Goal: Transaction & Acquisition: Purchase product/service

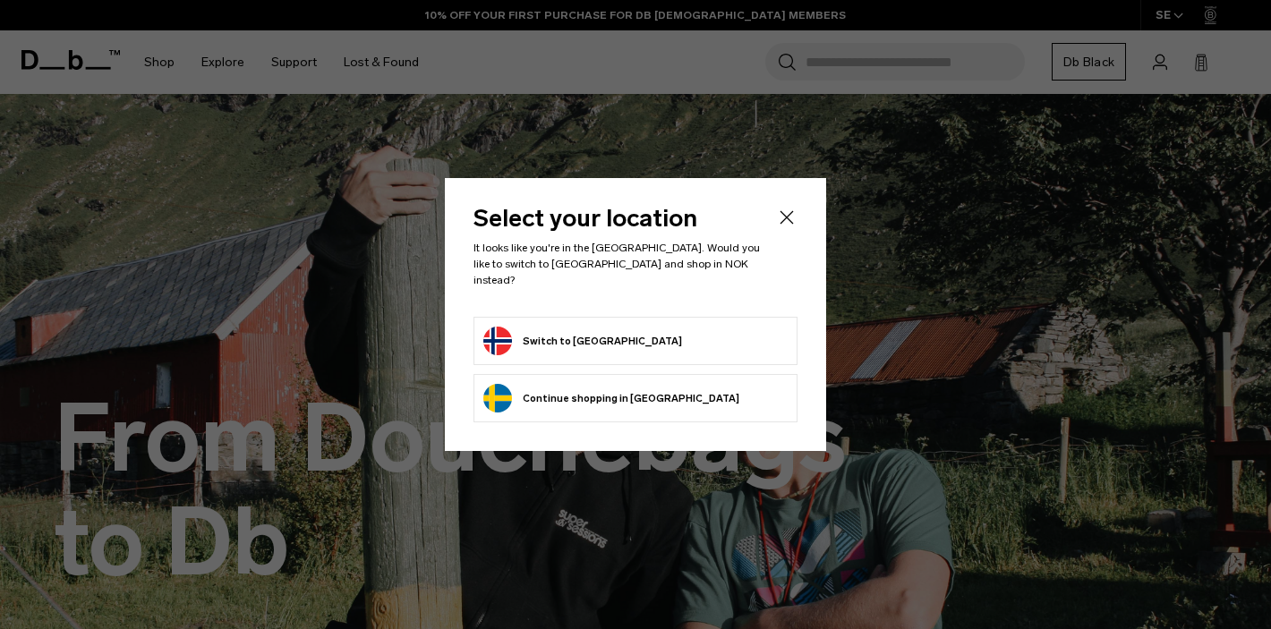
scroll to position [268, 0]
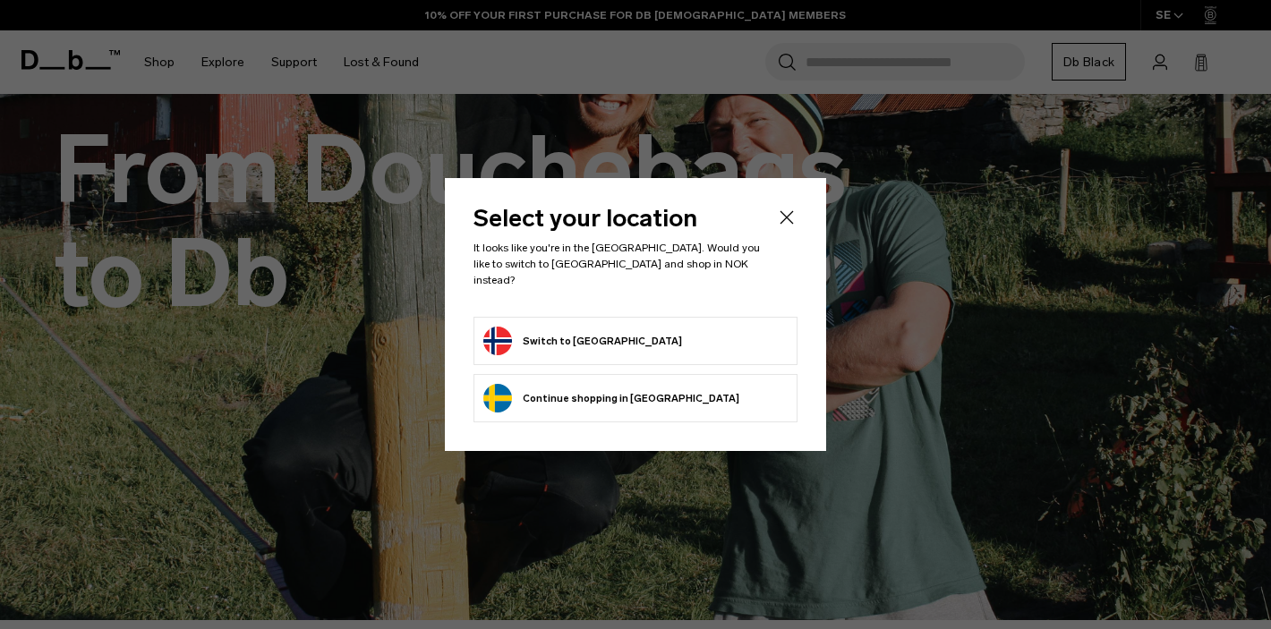
click at [627, 349] on li "Switch to Norway" at bounding box center [635, 341] width 324 height 48
click at [592, 340] on body "Skip to content BUY NOW, PAY LATER WITH KLARNA 10% OFF YOUR FIRST PURCHASE FOR …" at bounding box center [635, 46] width 1271 height 629
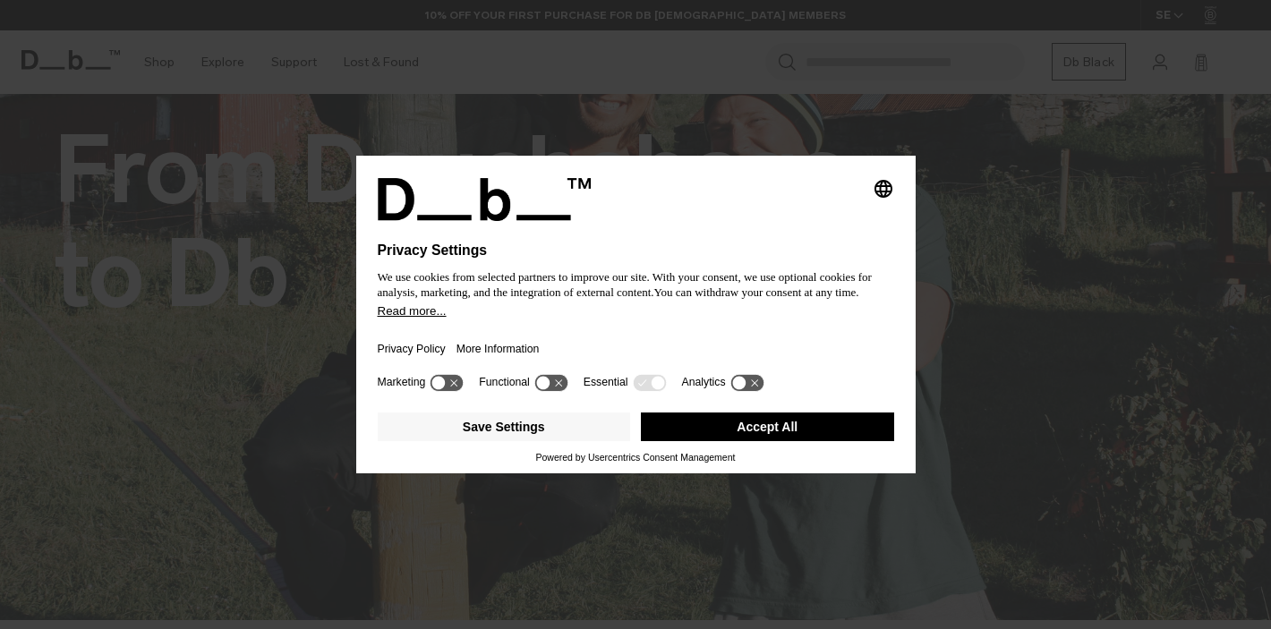
click at [757, 428] on button "Accept All" at bounding box center [767, 427] width 253 height 29
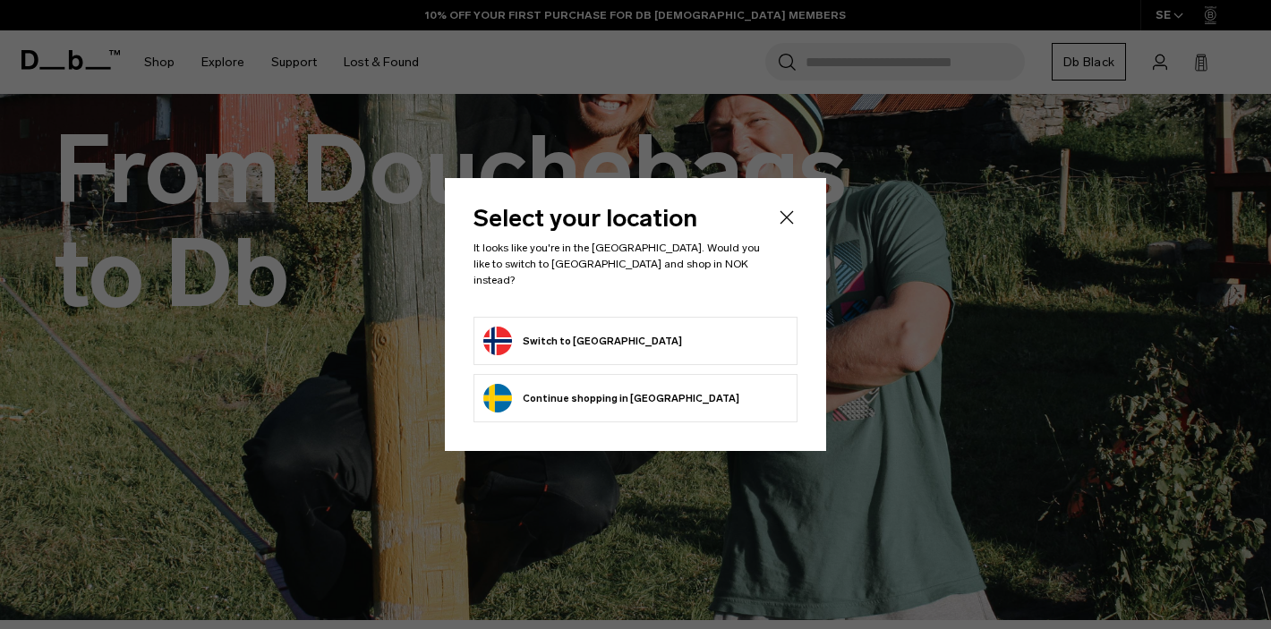
click at [547, 341] on button "Switch to Norway" at bounding box center [582, 341] width 199 height 29
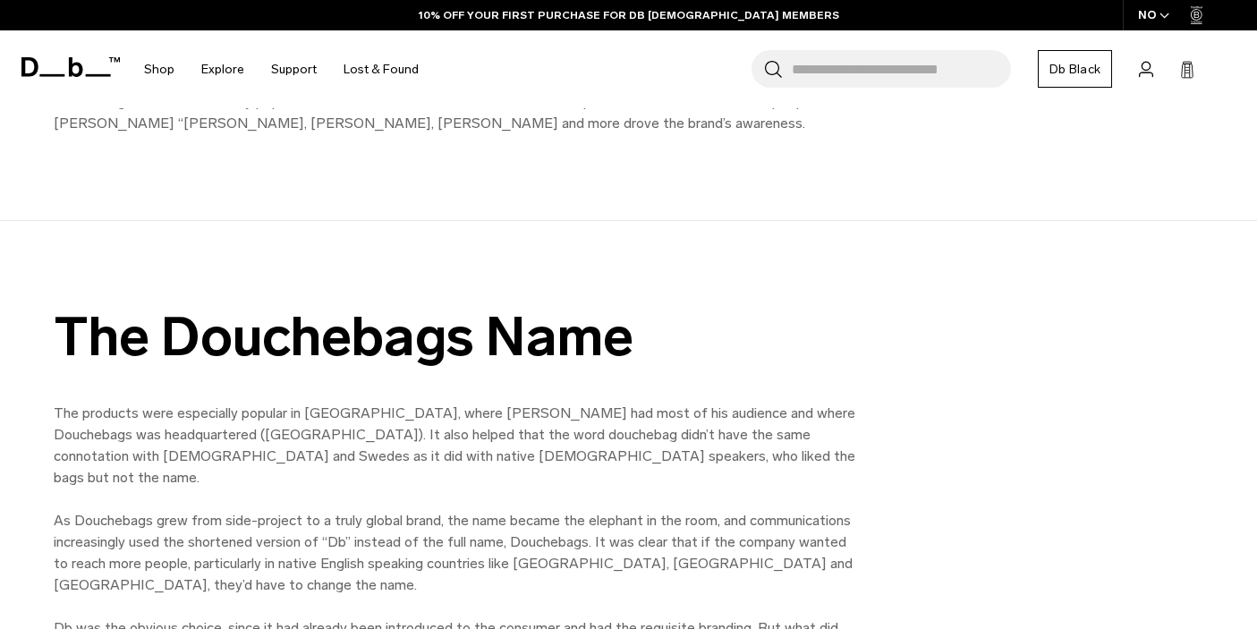
scroll to position [2058, 0]
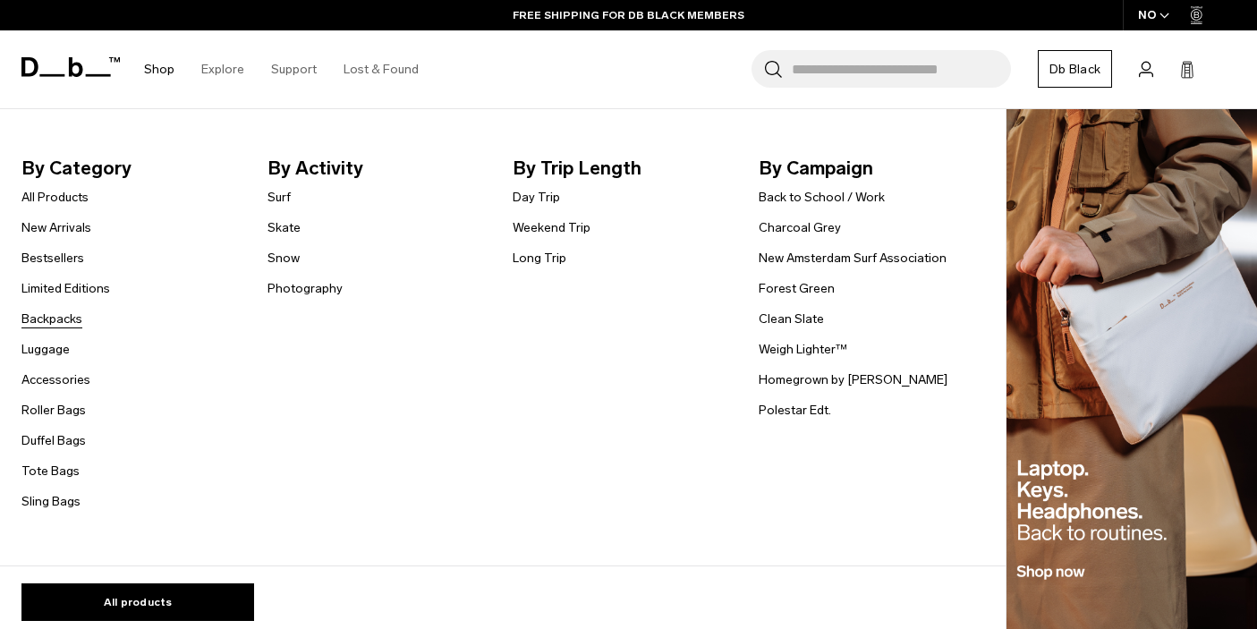
click at [55, 311] on link "Backpacks" at bounding box center [51, 319] width 61 height 19
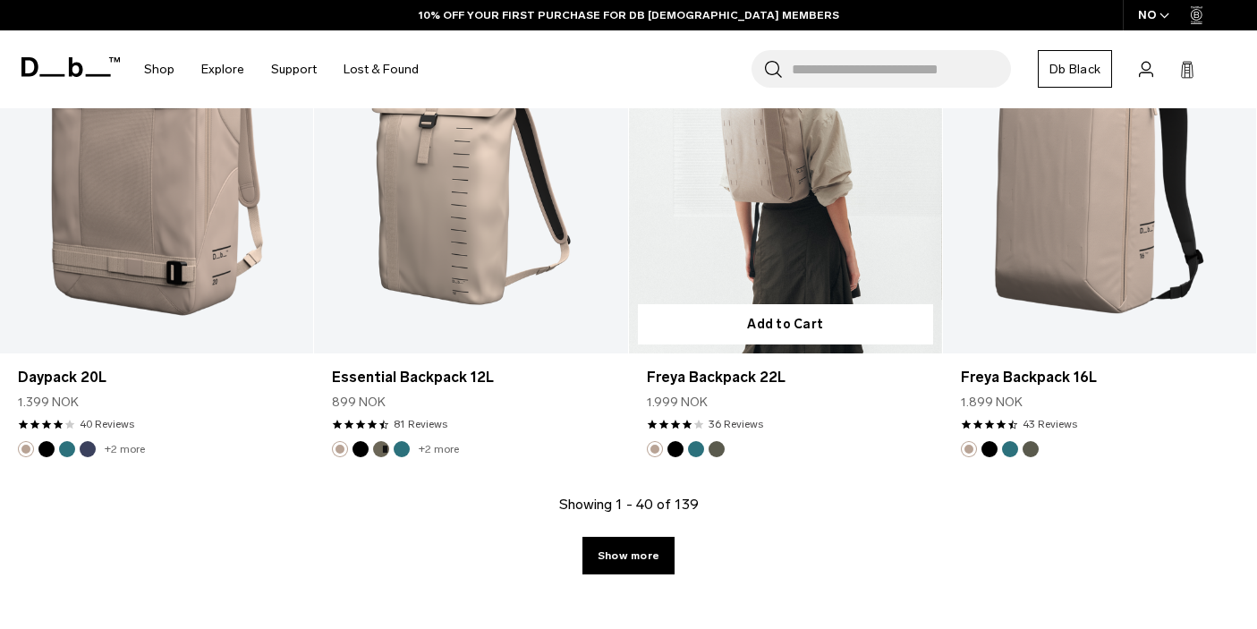
scroll to position [4654, 0]
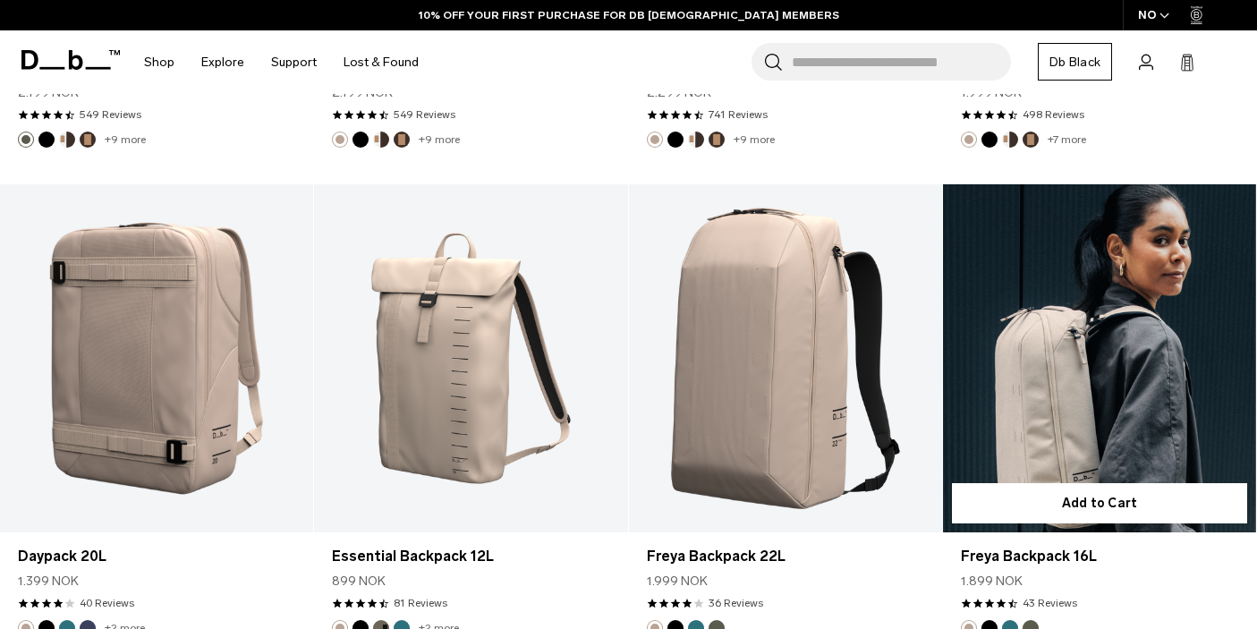
click at [1069, 372] on link "Freya Backpack 16L" at bounding box center [1099, 358] width 313 height 348
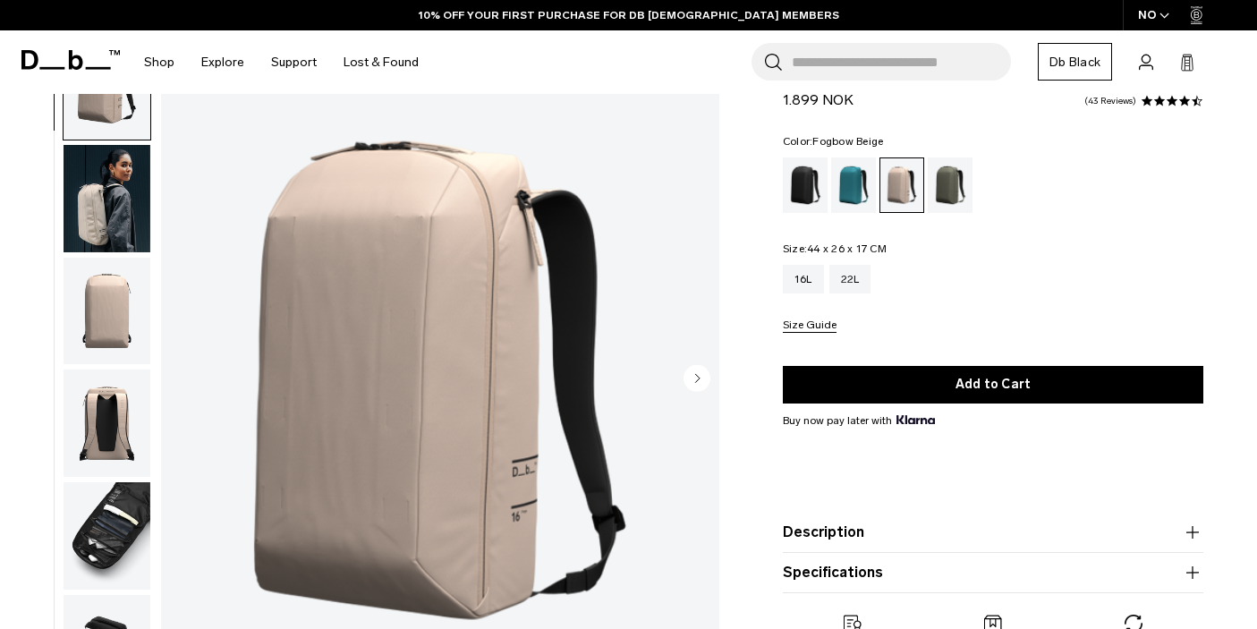
click at [126, 517] on img "button" at bounding box center [107, 535] width 87 height 107
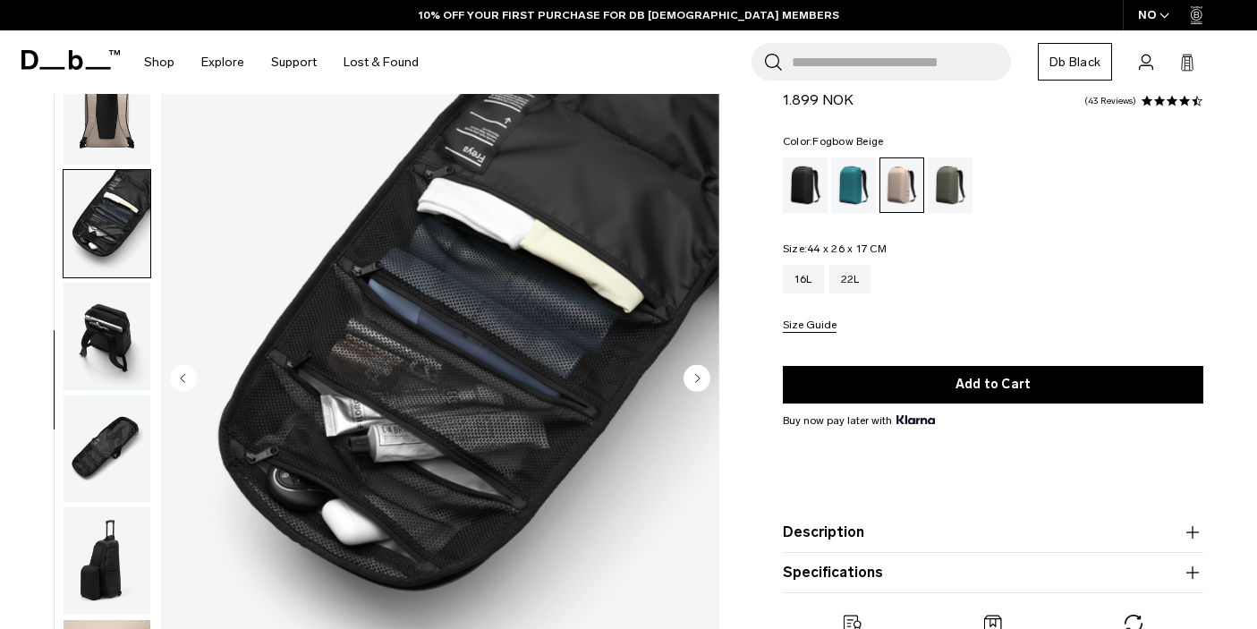
click at [128, 421] on img "button" at bounding box center [107, 449] width 87 height 107
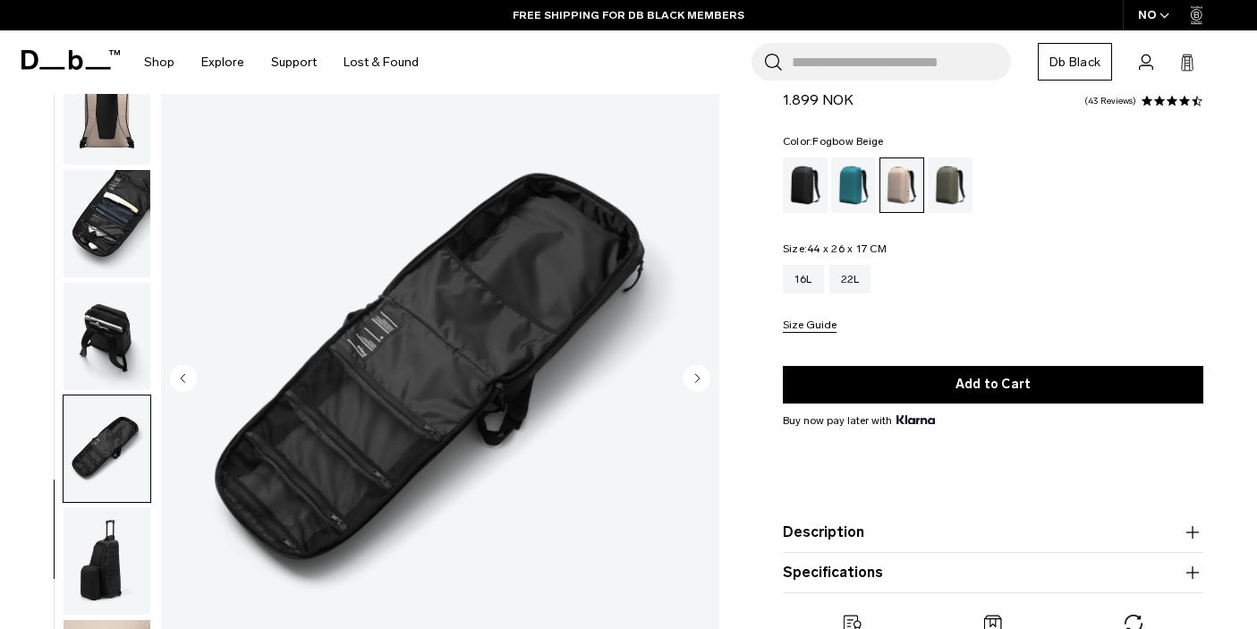
click at [115, 369] on img "button" at bounding box center [107, 336] width 87 height 107
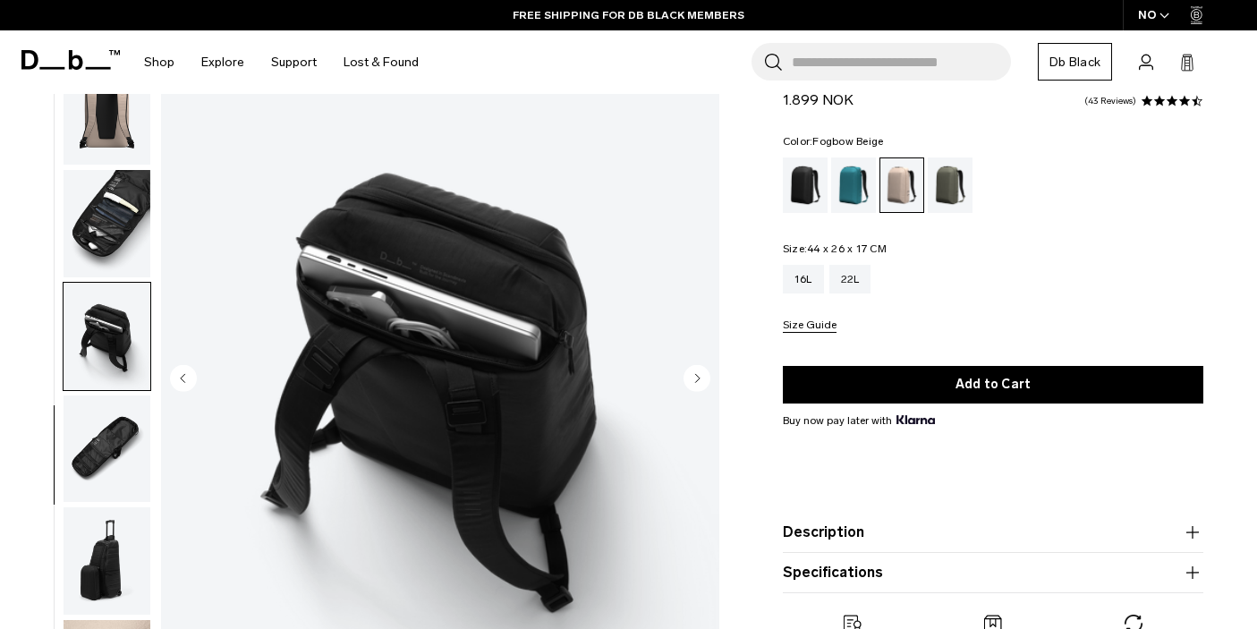
click at [132, 243] on img "button" at bounding box center [107, 223] width 87 height 107
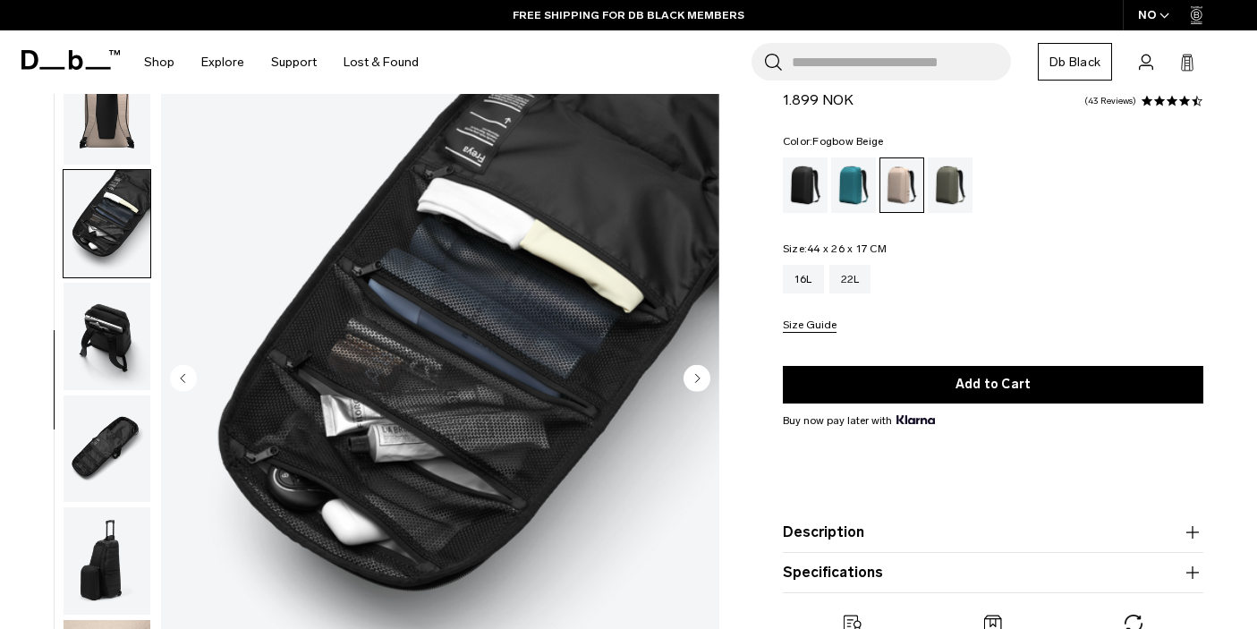
click at [129, 137] on img "button" at bounding box center [107, 110] width 87 height 107
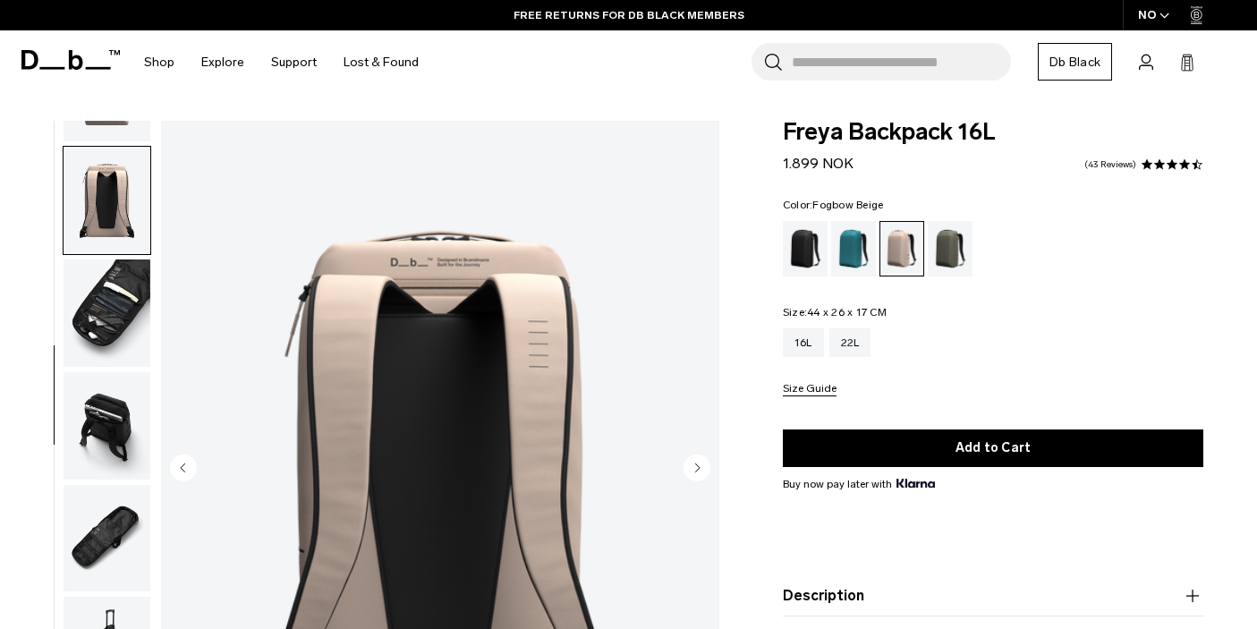
scroll to position [89, 0]
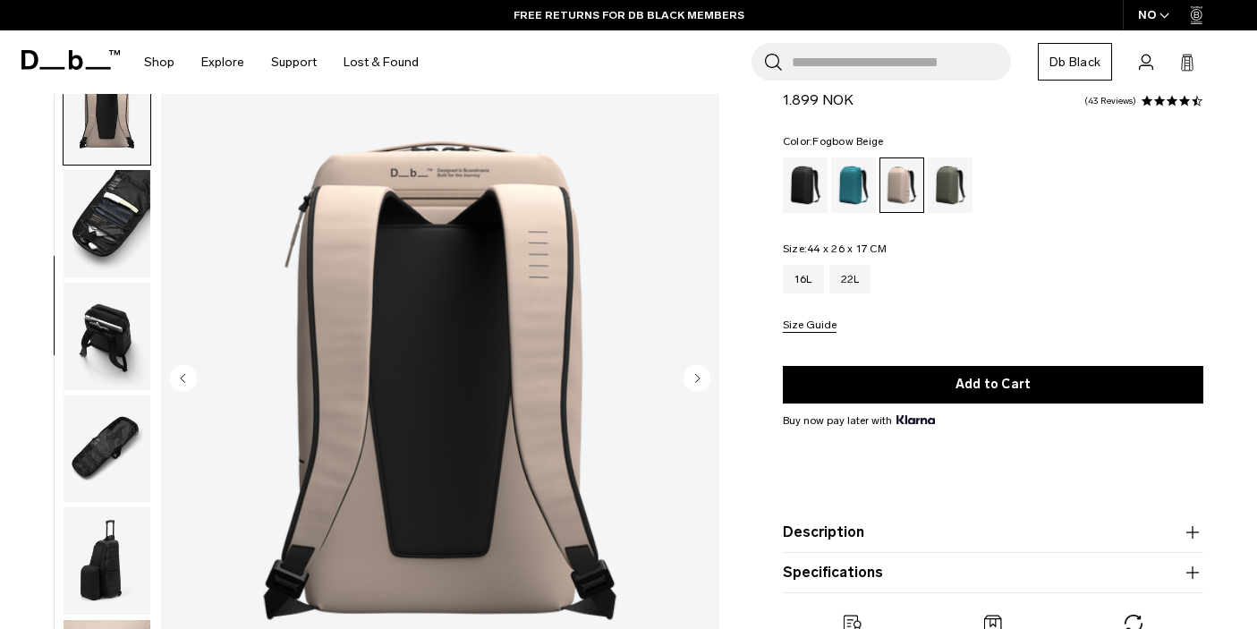
click at [98, 250] on img "button" at bounding box center [107, 223] width 87 height 107
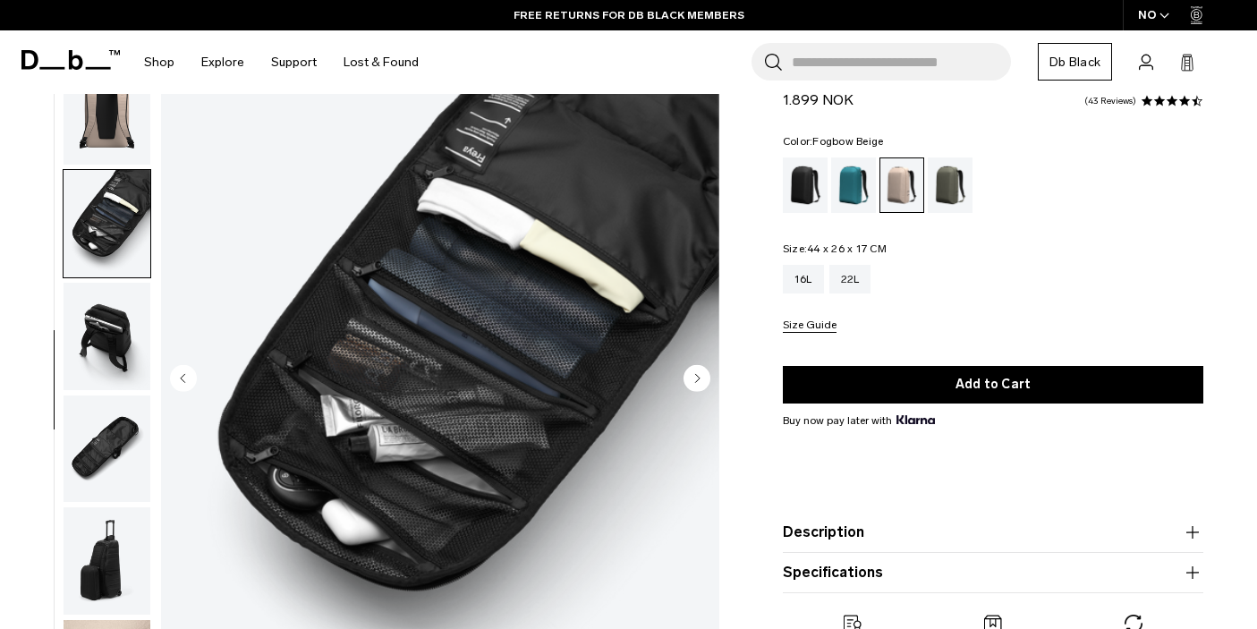
click at [127, 332] on img "button" at bounding box center [107, 336] width 87 height 107
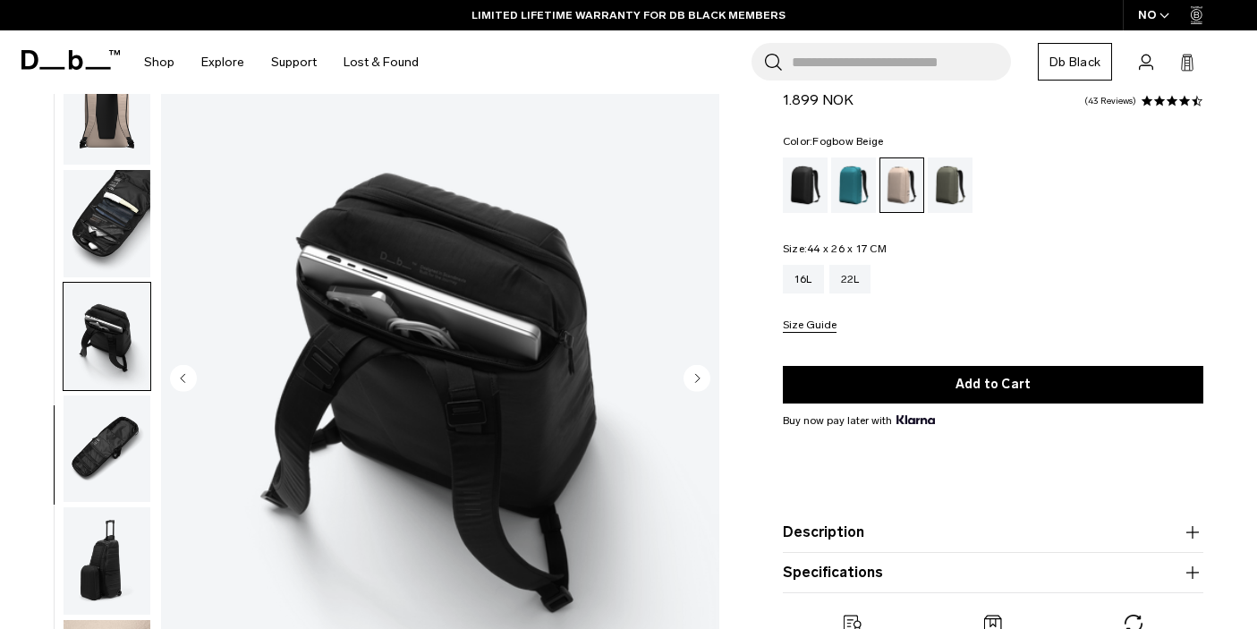
click at [110, 469] on img "button" at bounding box center [107, 449] width 87 height 107
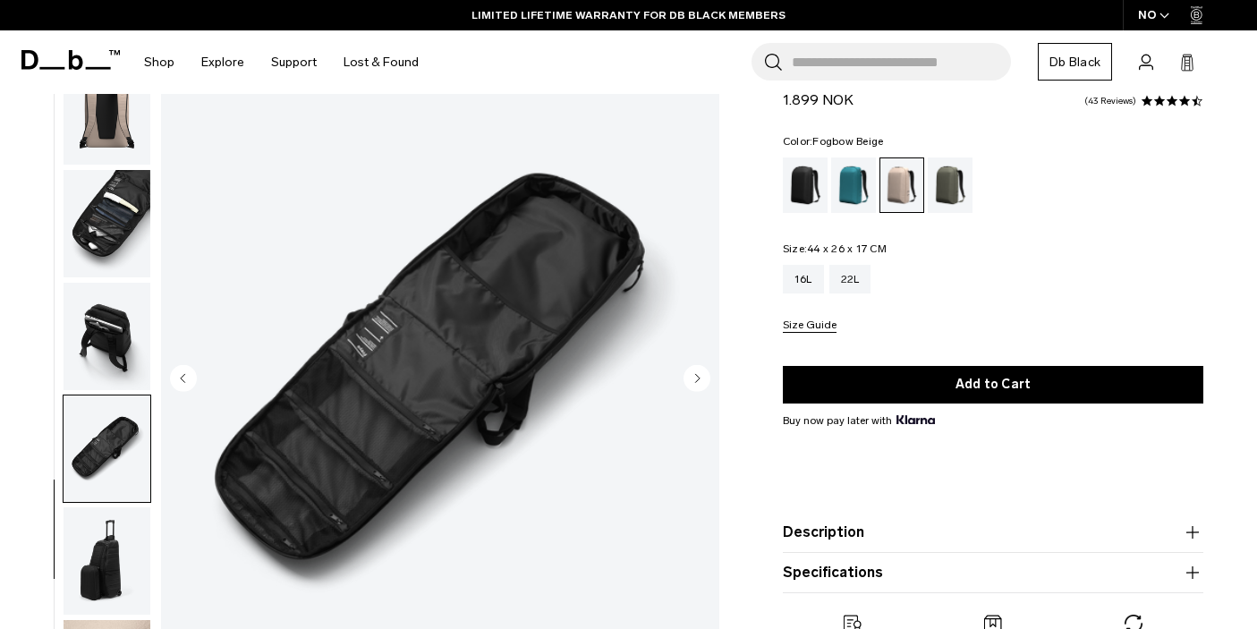
scroll to position [179, 0]
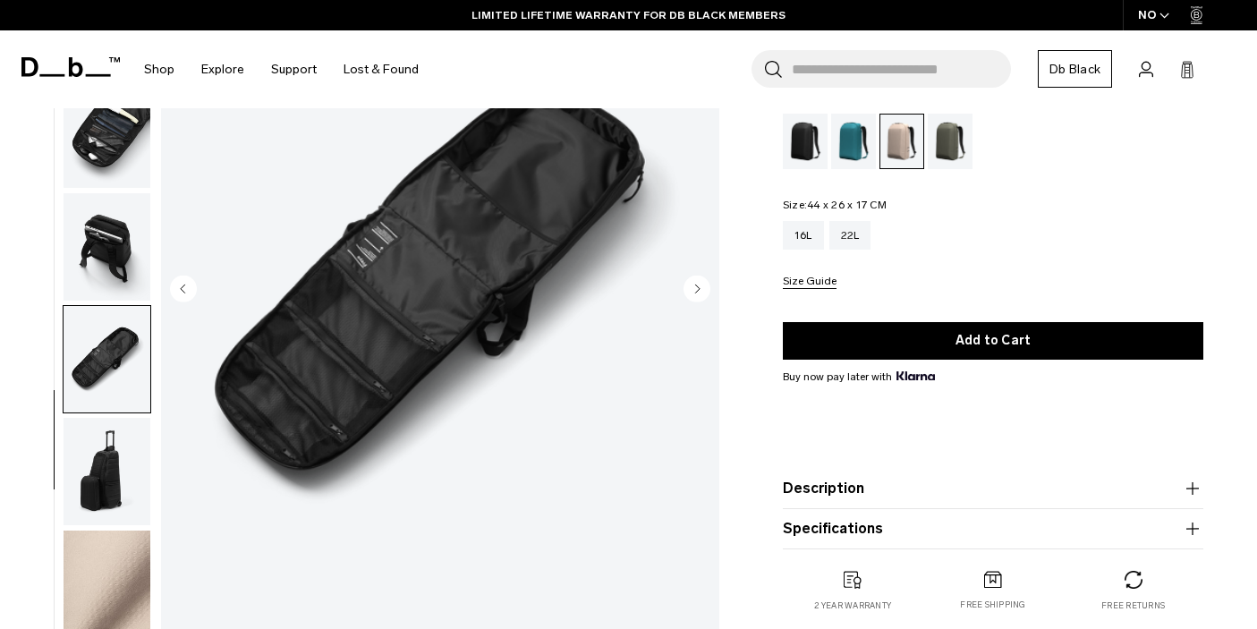
click at [133, 519] on img "button" at bounding box center [107, 471] width 87 height 107
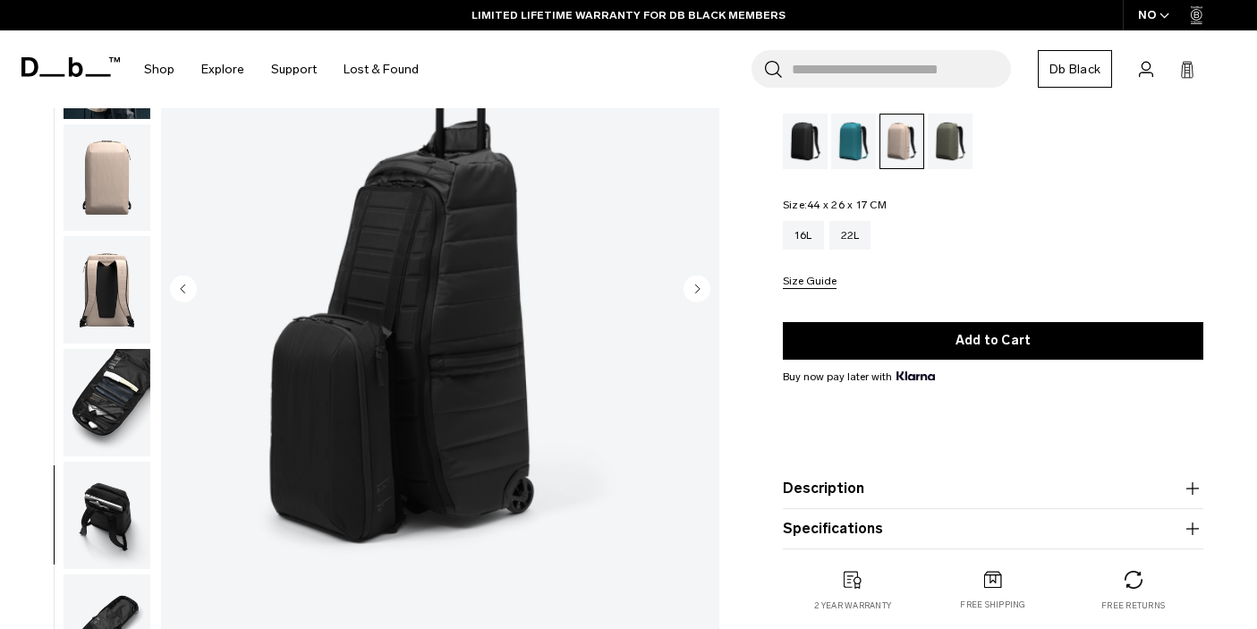
scroll to position [0, 0]
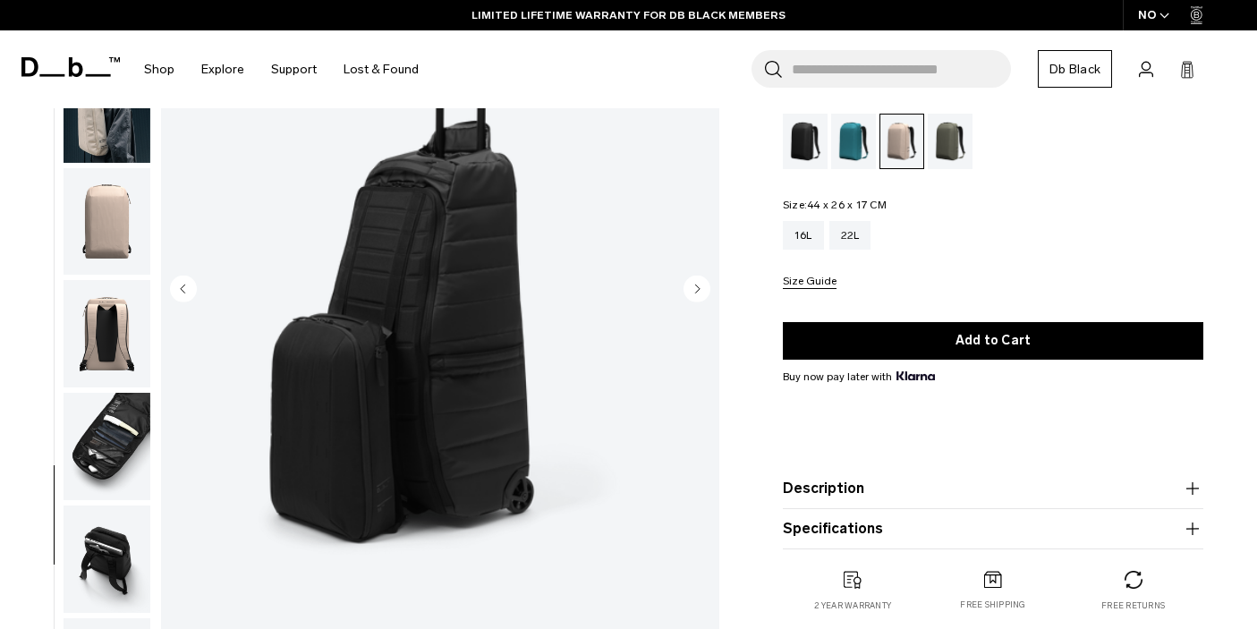
click at [131, 210] on img "button" at bounding box center [107, 221] width 87 height 107
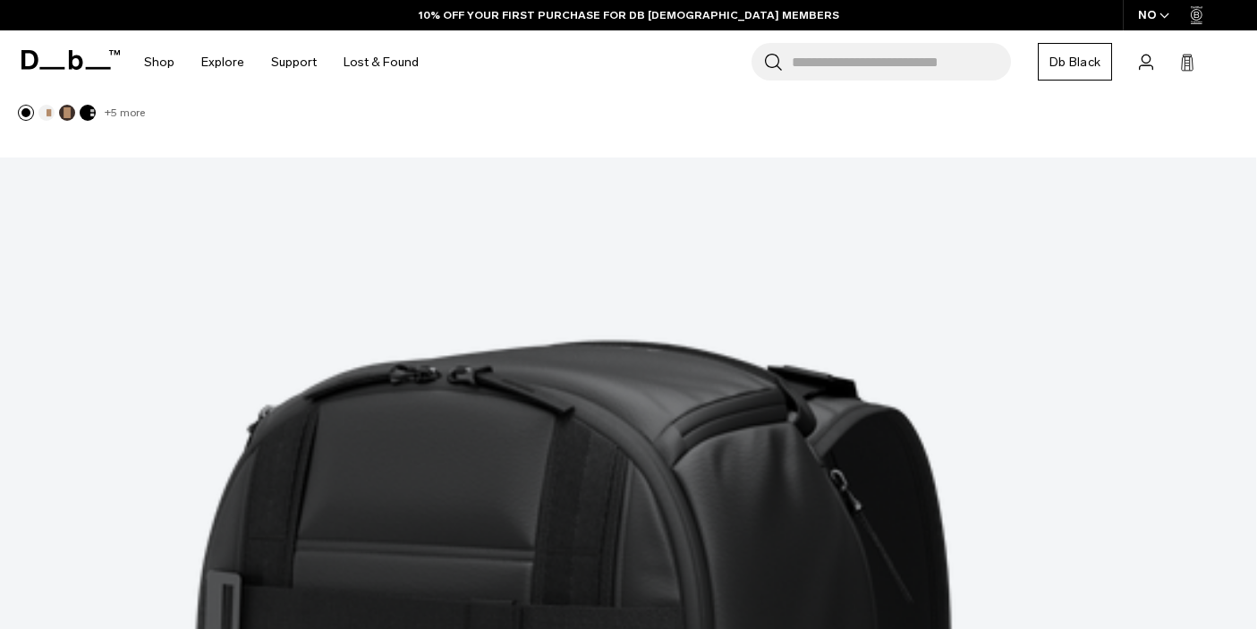
scroll to position [4892, 0]
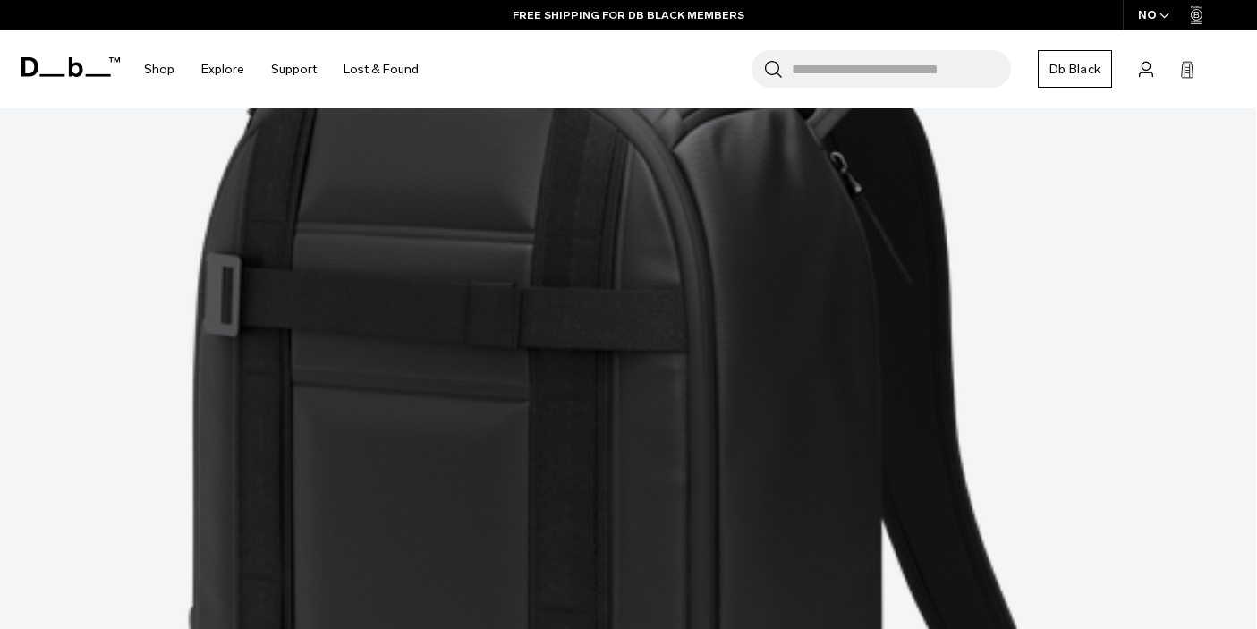
scroll to position [5299, 0]
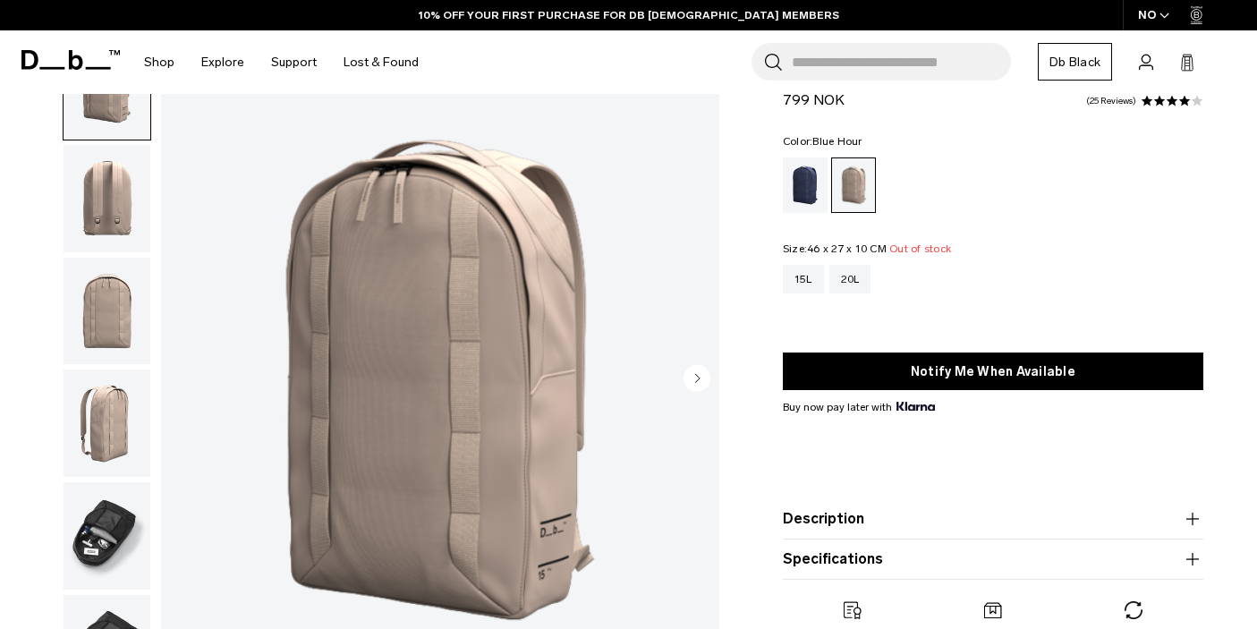
click at [810, 186] on div "Blue Hour" at bounding box center [806, 185] width 46 height 55
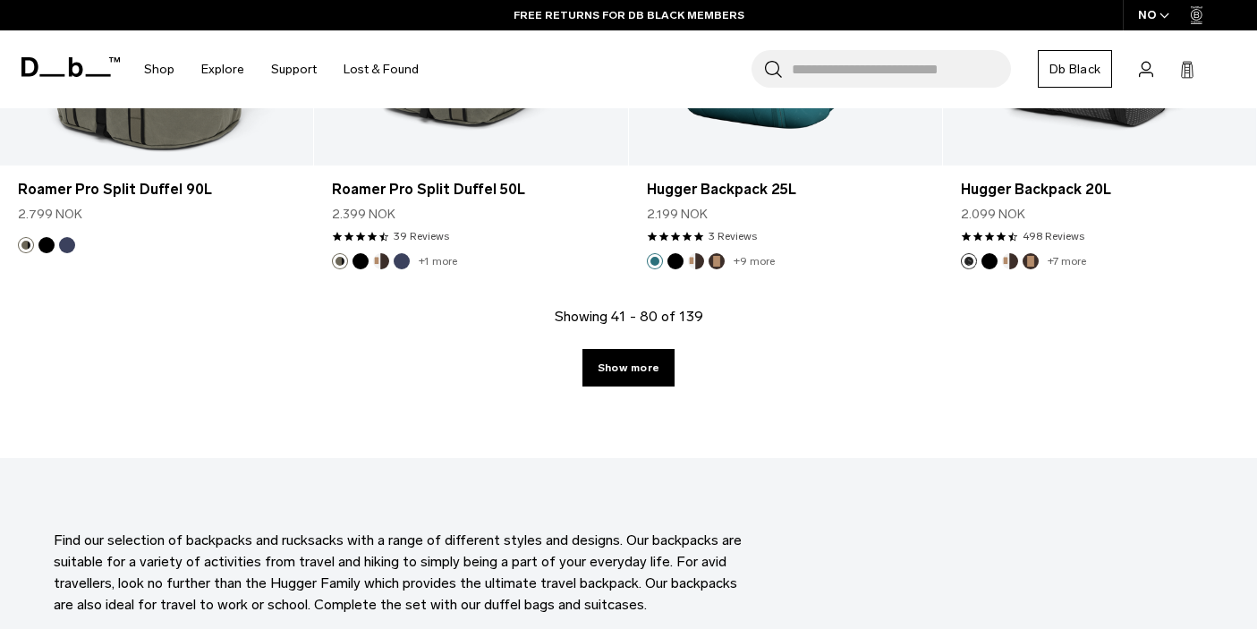
scroll to position [5219, 0]
